Goal: Task Accomplishment & Management: Use online tool/utility

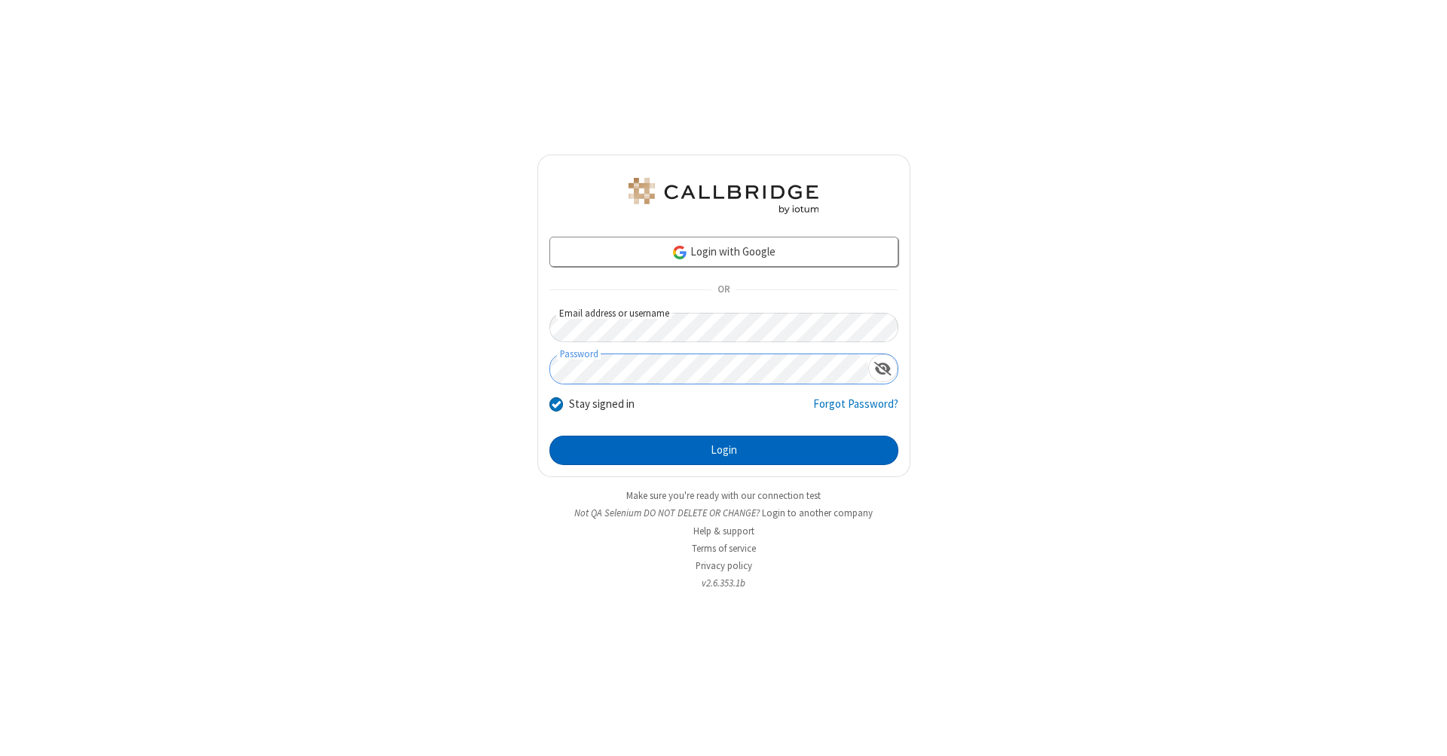
click at [724, 451] on button "Login" at bounding box center [723, 451] width 349 height 30
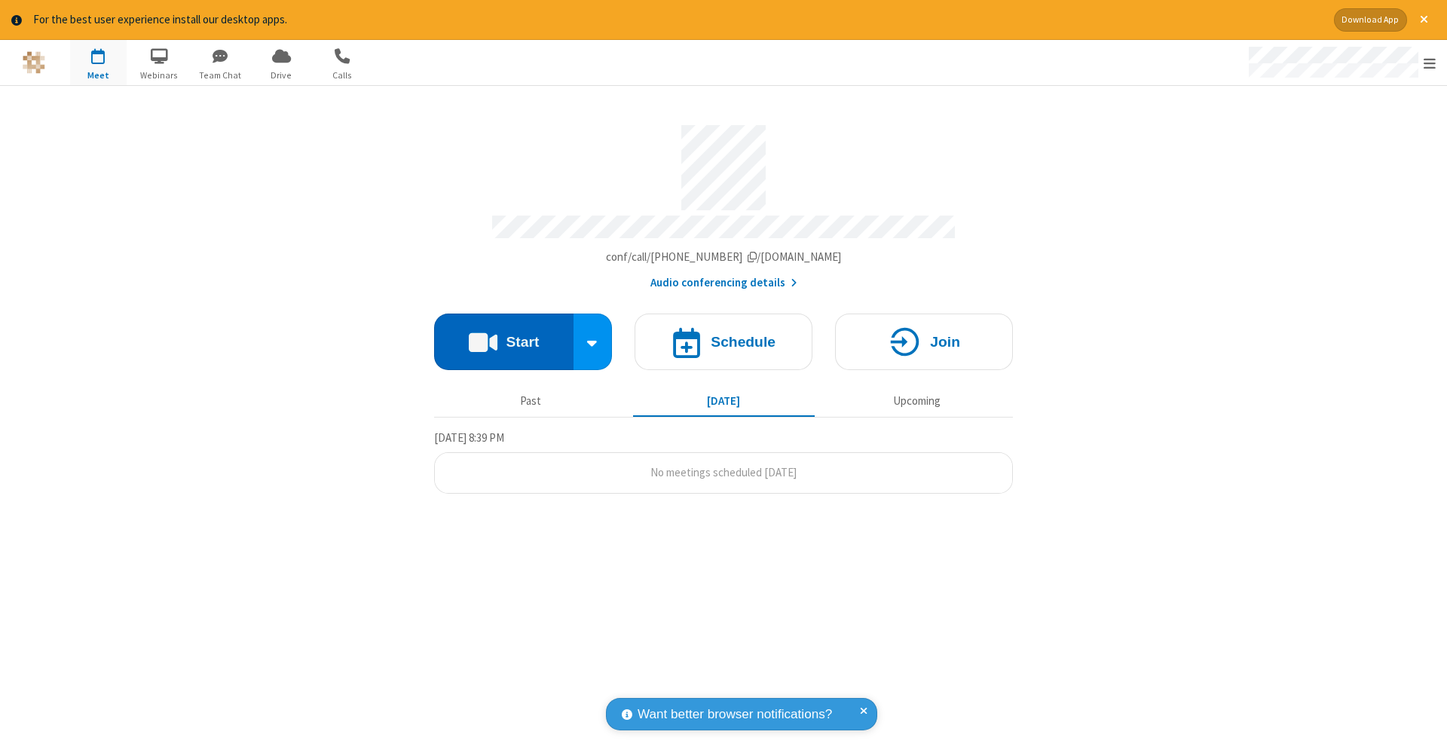
click at [503, 334] on button "Start" at bounding box center [503, 342] width 139 height 57
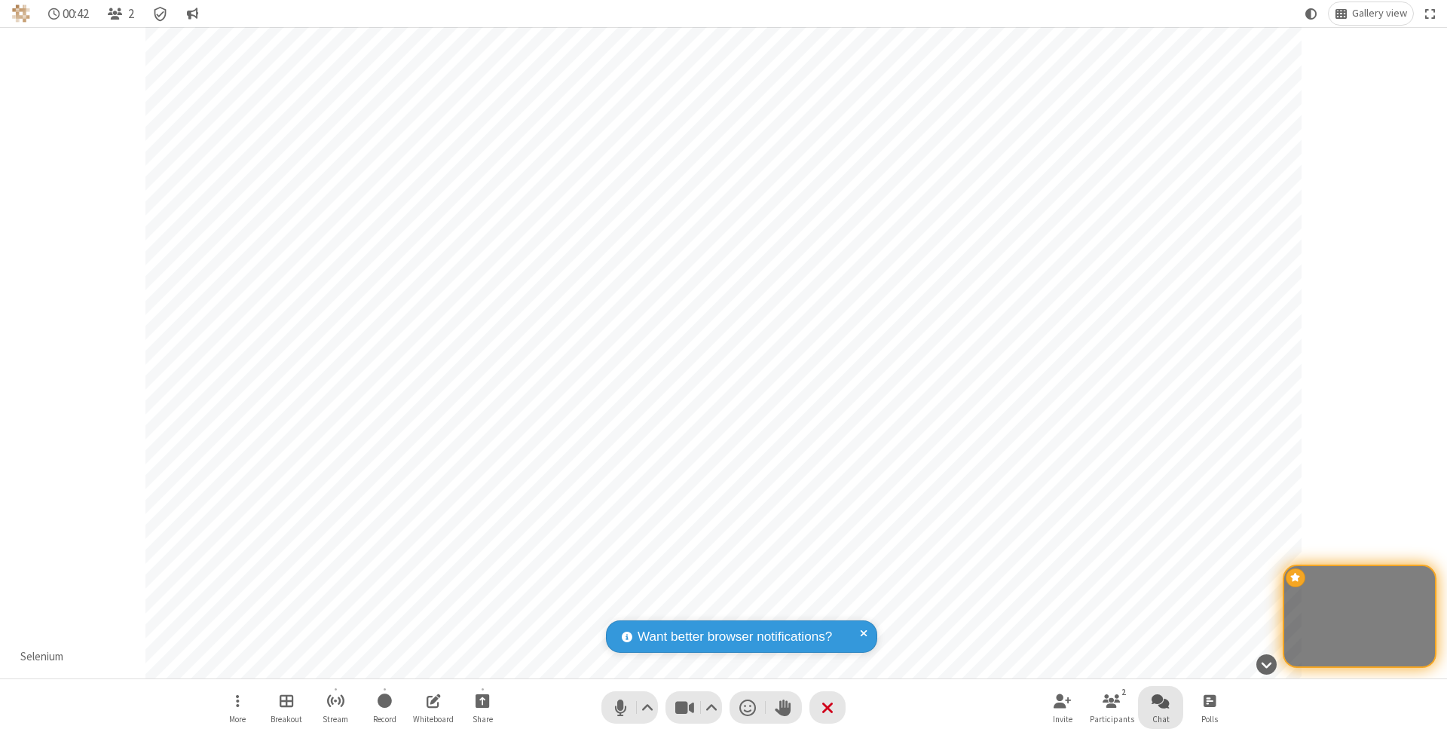
click at [1160, 700] on span "Open chat" at bounding box center [1161, 700] width 18 height 19
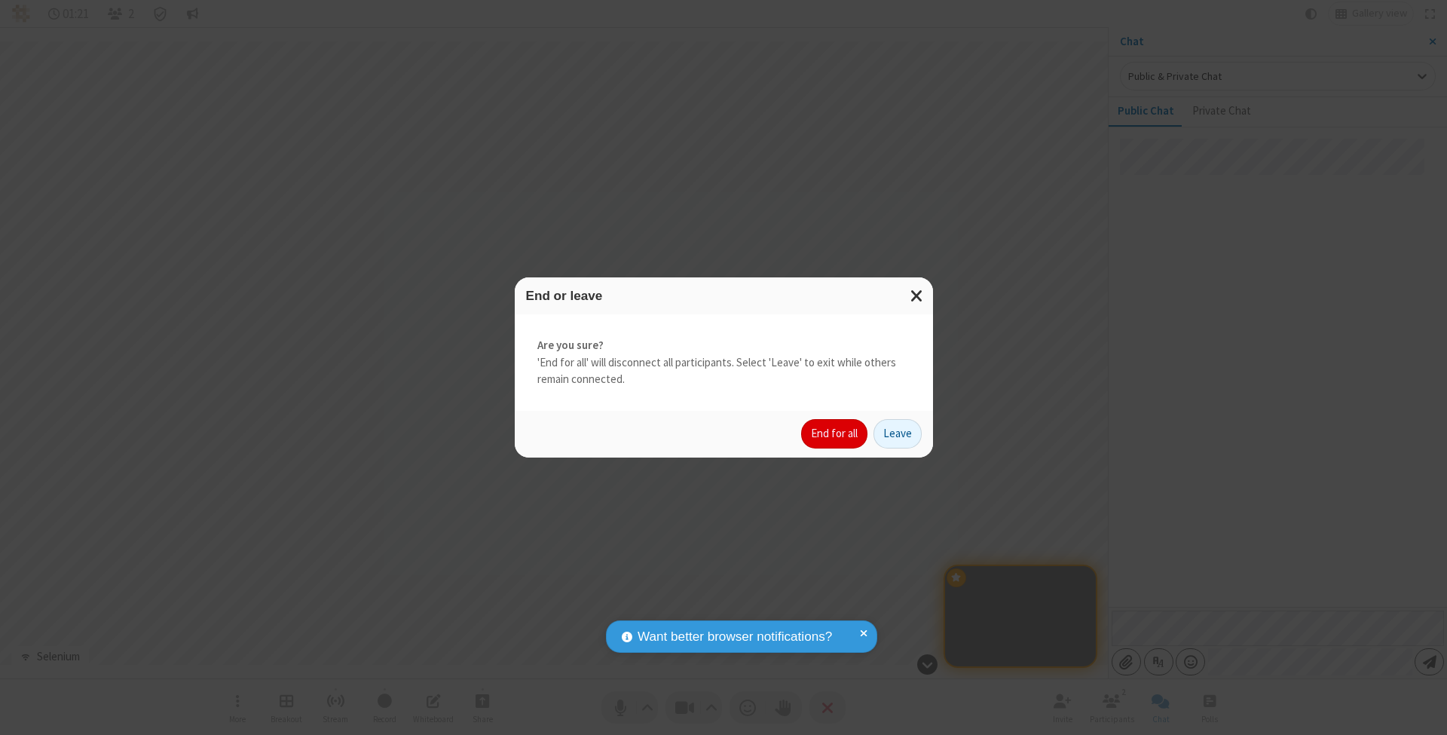
click at [835, 433] on button "End for all" at bounding box center [834, 434] width 66 height 30
